Goal: Information Seeking & Learning: Compare options

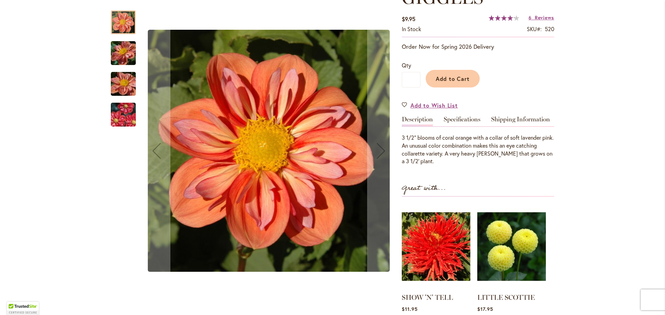
scroll to position [69, 0]
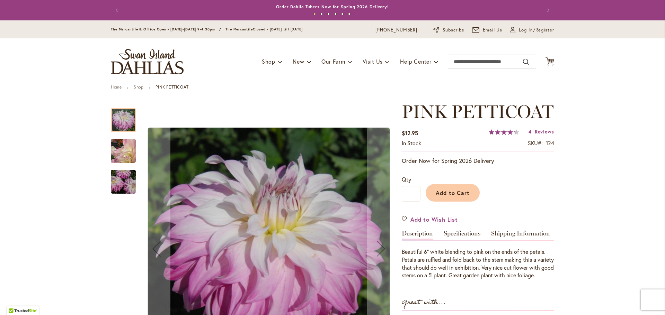
scroll to position [35, 0]
